Goal: Task Accomplishment & Management: Manage account settings

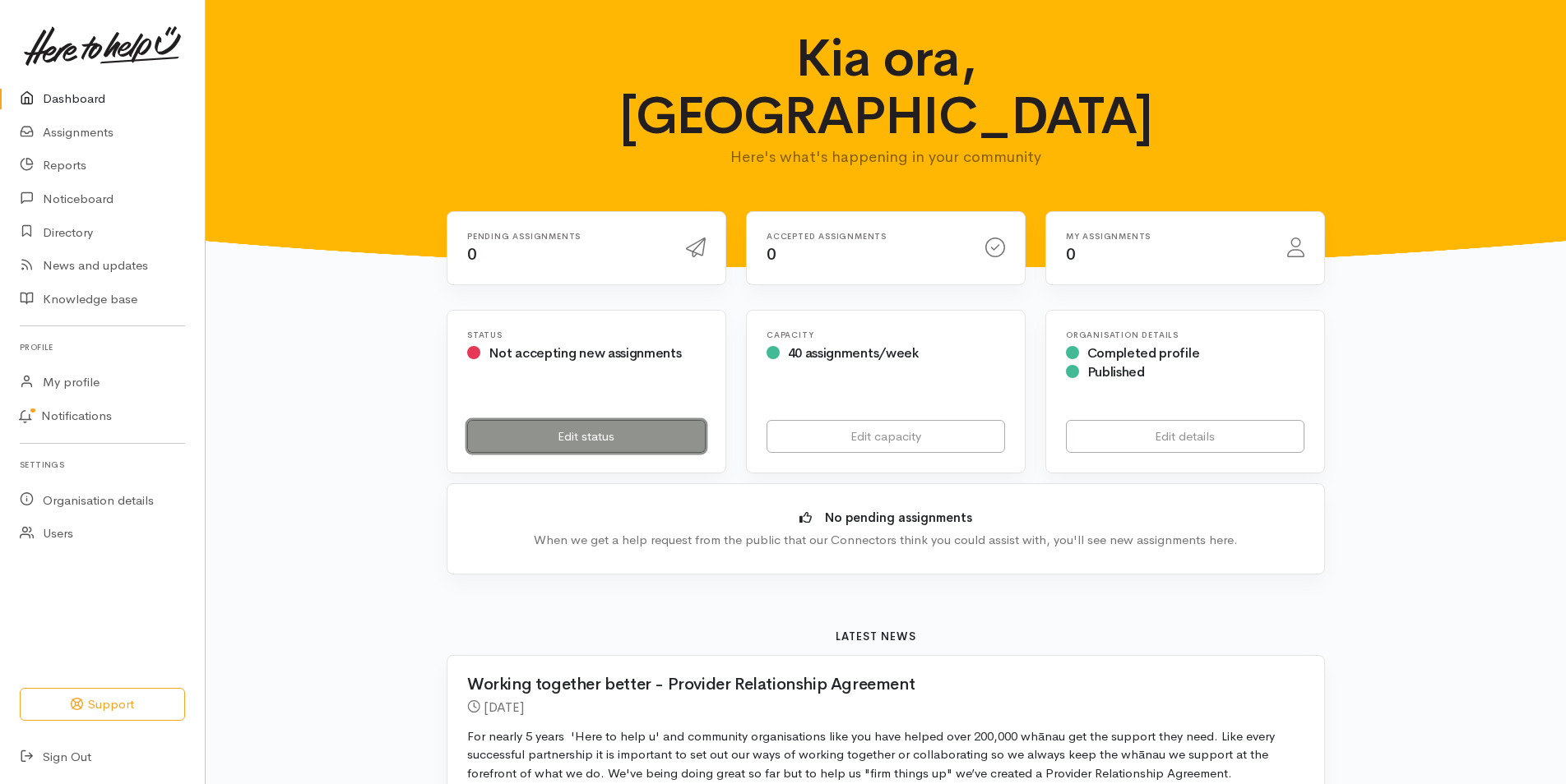
click at [533, 420] on link "Edit status" at bounding box center [586, 437] width 239 height 33
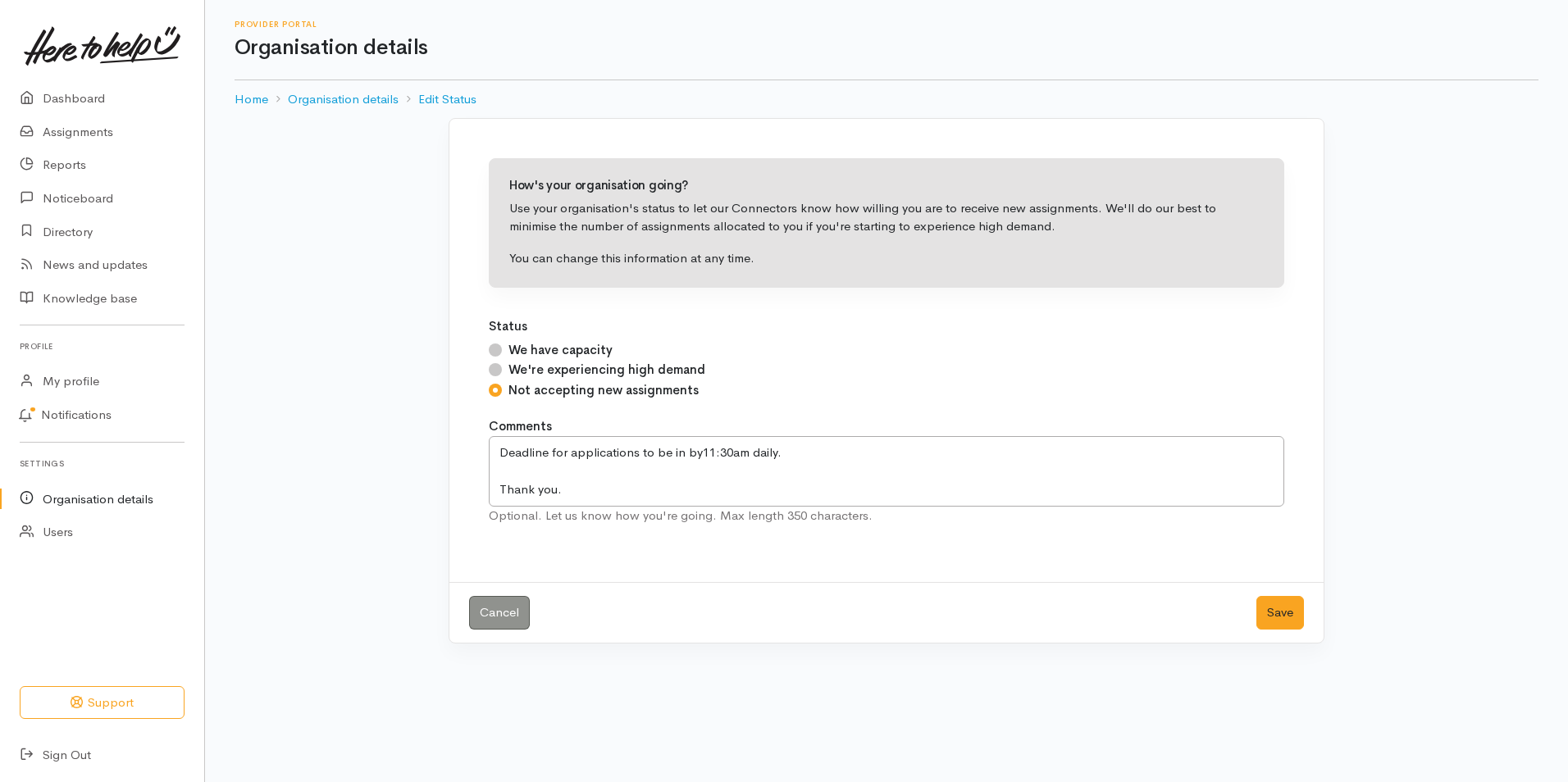
click at [498, 344] on input "We have capacity" at bounding box center [495, 350] width 13 height 13
radio input "true"
click at [1295, 621] on button "Save" at bounding box center [1280, 612] width 48 height 33
